Goal: Task Accomplishment & Management: Manage account settings

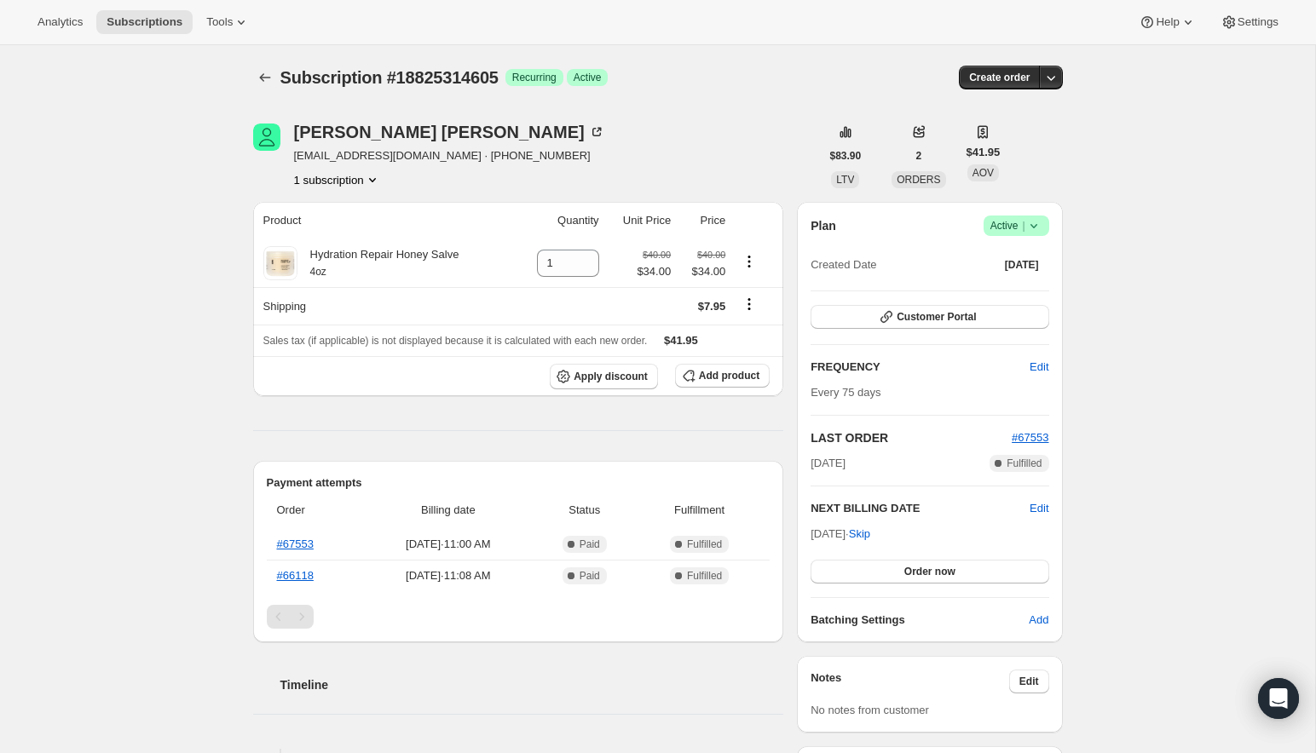
click at [1040, 223] on icon at bounding box center [1033, 225] width 17 height 17
click at [999, 281] on span "Cancel subscription" at bounding box center [1011, 287] width 96 height 13
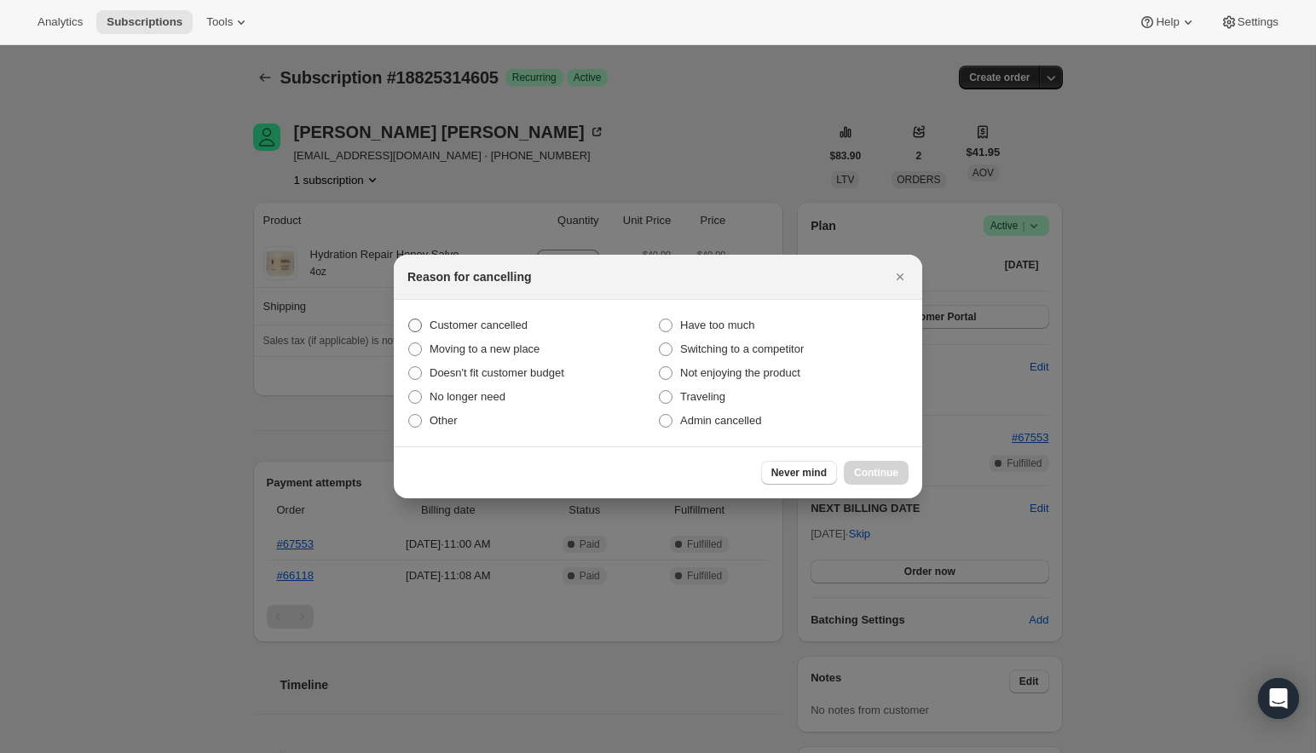
click at [508, 323] on span "Customer cancelled" at bounding box center [479, 325] width 98 height 13
click at [409, 320] on input "Customer cancelled" at bounding box center [408, 319] width 1 height 1
radio input "true"
click at [887, 465] on button "Continue" at bounding box center [876, 473] width 65 height 24
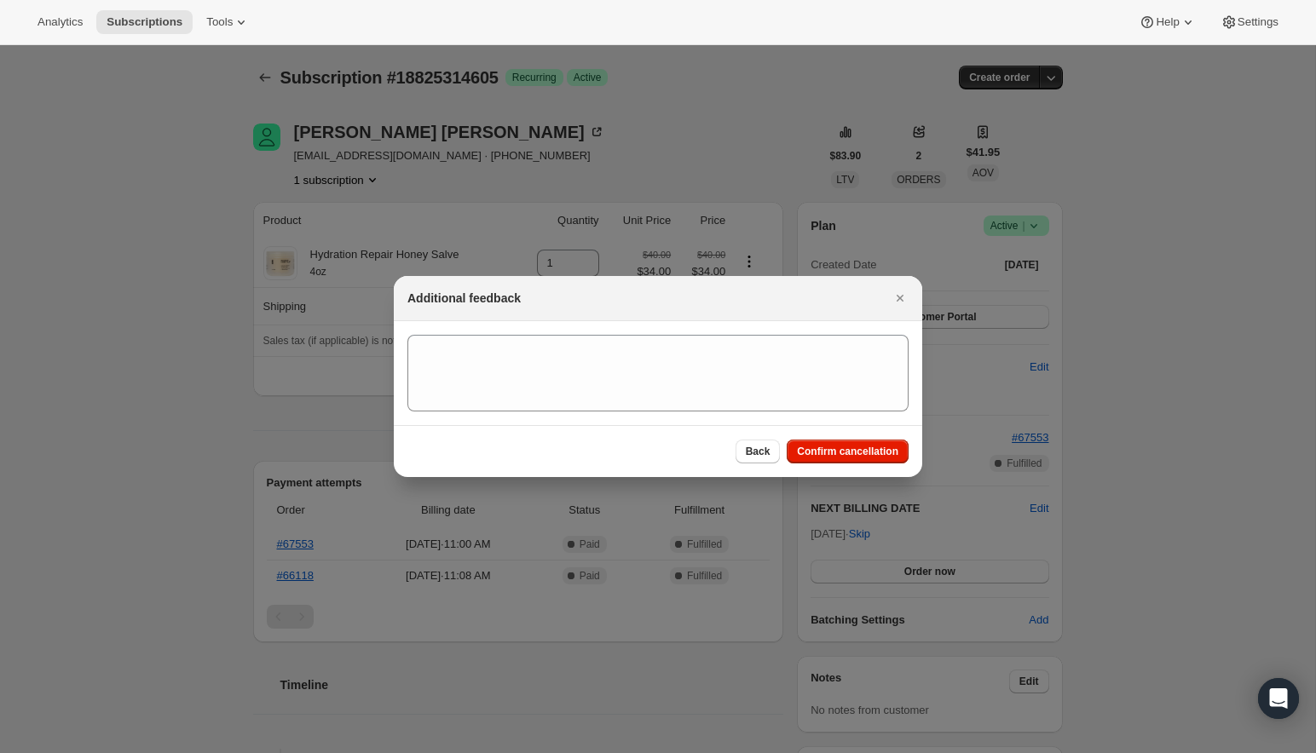
click at [810, 436] on div "Back Confirm cancellation" at bounding box center [658, 451] width 528 height 52
click at [811, 453] on span "Confirm cancellation" at bounding box center [847, 452] width 101 height 14
